Goal: Information Seeking & Learning: Learn about a topic

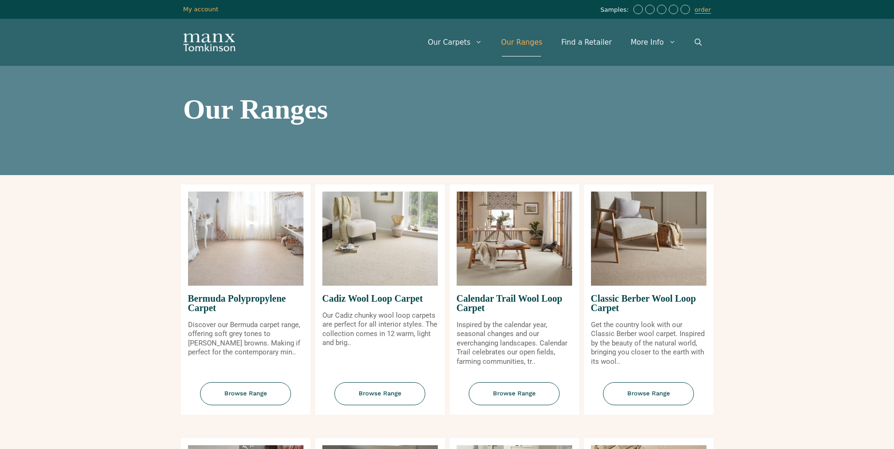
click at [650, 257] on img at bounding box center [648, 239] width 115 height 94
click at [632, 400] on span "Browse Range" at bounding box center [648, 393] width 91 height 23
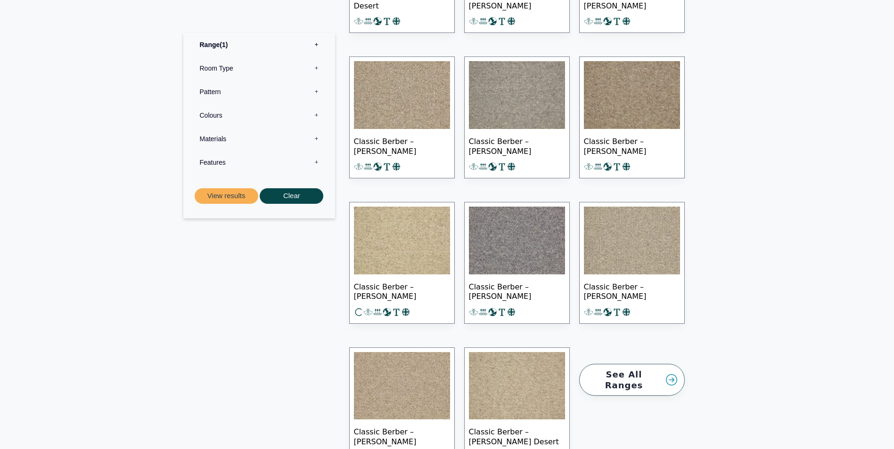
scroll to position [1036, 0]
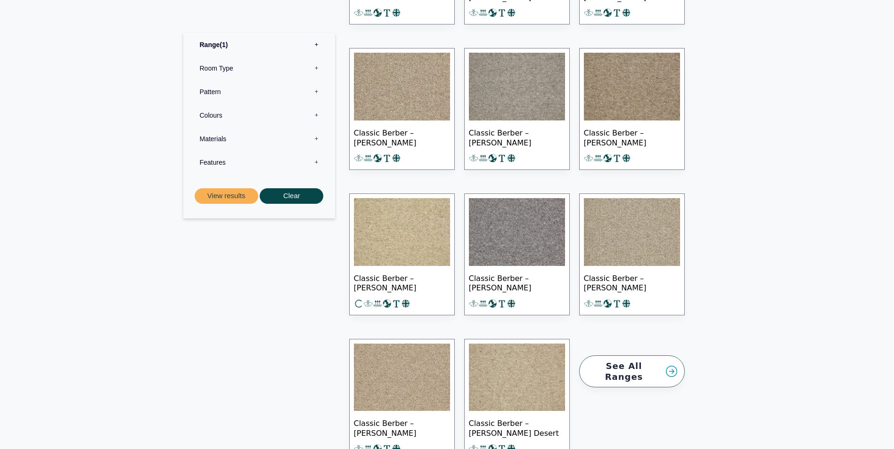
click at [630, 246] on img at bounding box center [632, 232] width 96 height 68
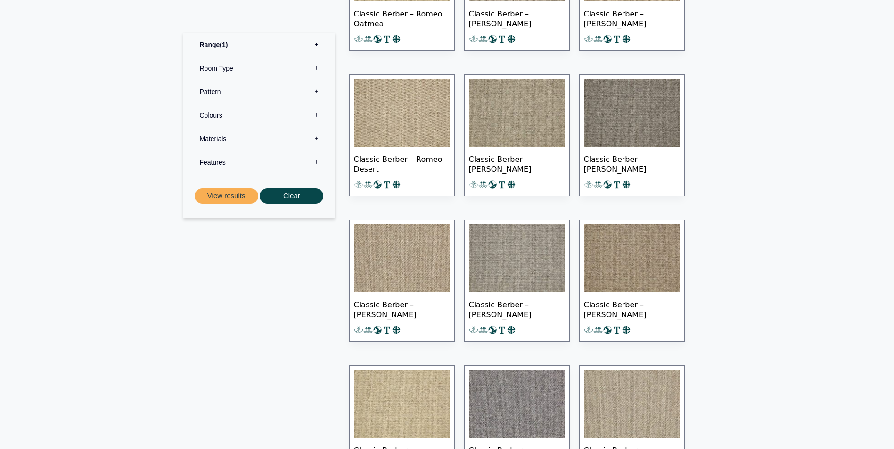
scroll to position [848, 0]
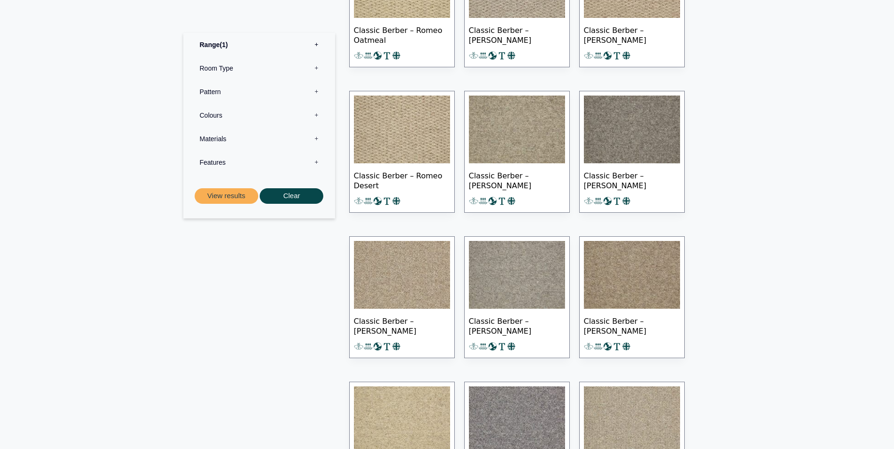
click at [316, 90] on label "Pattern 0" at bounding box center [259, 92] width 138 height 24
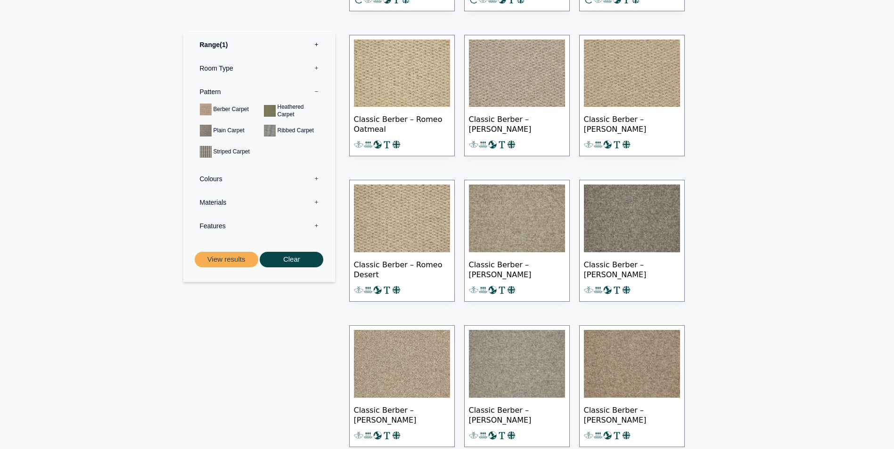
scroll to position [707, 0]
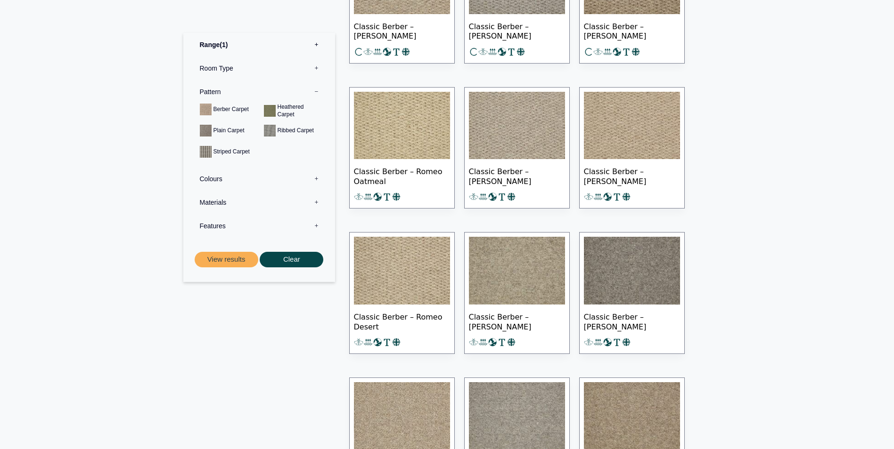
click at [317, 180] on label "Colours 0" at bounding box center [259, 179] width 138 height 24
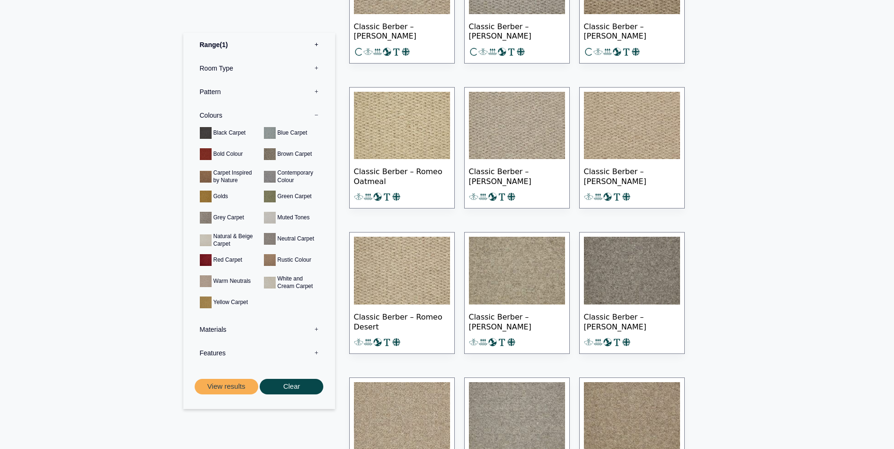
click at [317, 354] on label "Features 0" at bounding box center [259, 353] width 138 height 24
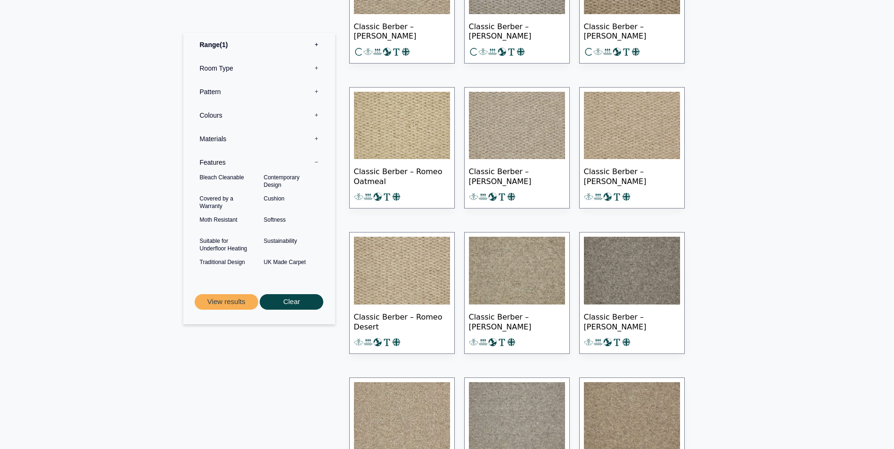
click at [316, 139] on label "Materials 0" at bounding box center [259, 139] width 138 height 24
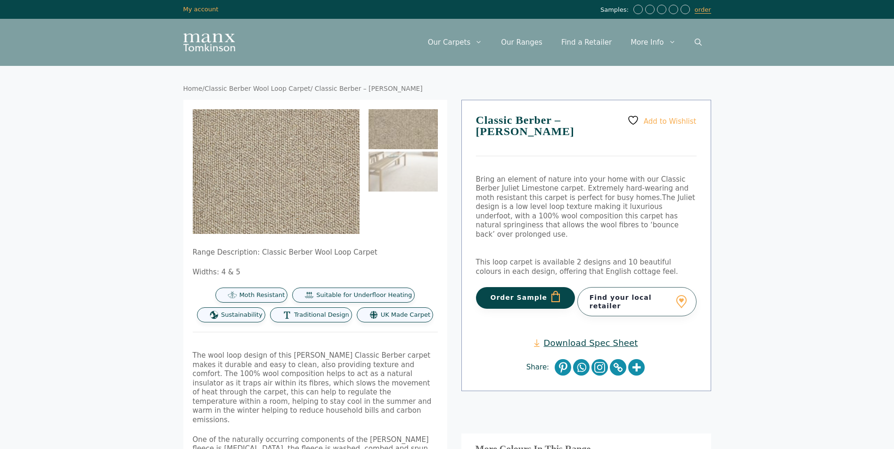
click at [107, 233] on body "Skip to content Samples: order My Account My account Menu Menu Our Carpets View…" at bounding box center [447, 408] width 894 height 816
